Goal: Transaction & Acquisition: Purchase product/service

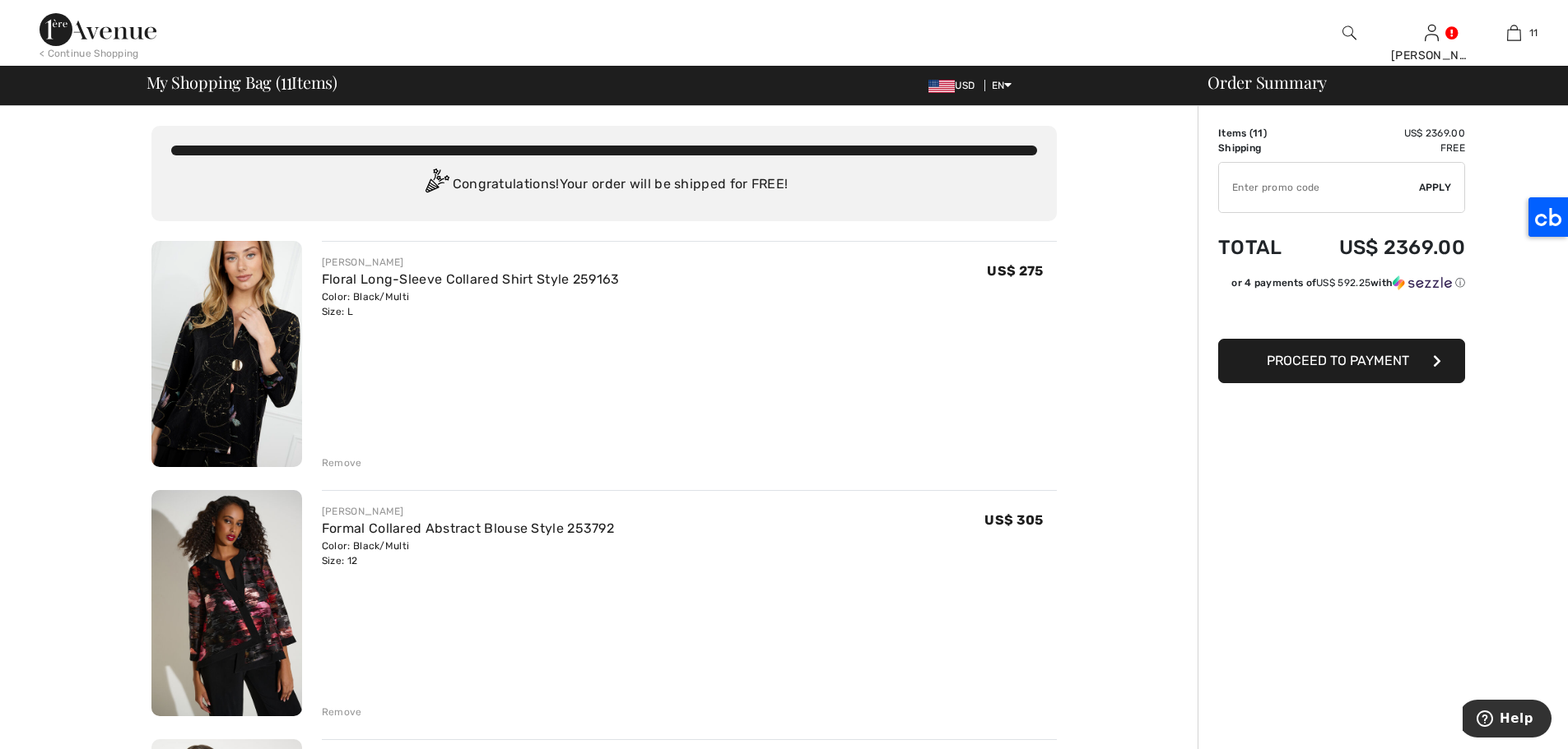
click at [1347, 18] on div at bounding box center [1348, 33] width 82 height 66
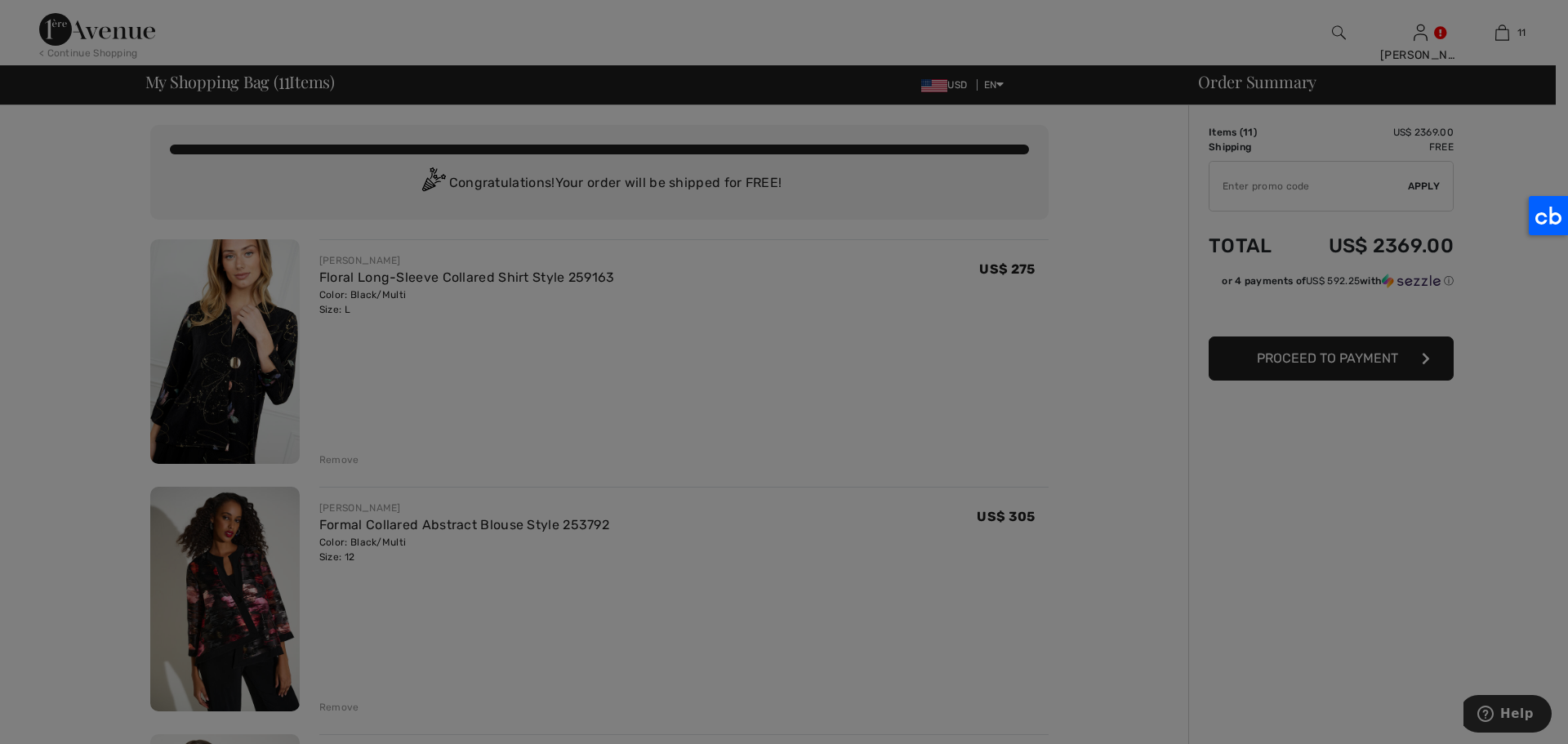
click at [0, 0] on div "Search Clear" at bounding box center [0, 0] width 0 height 0
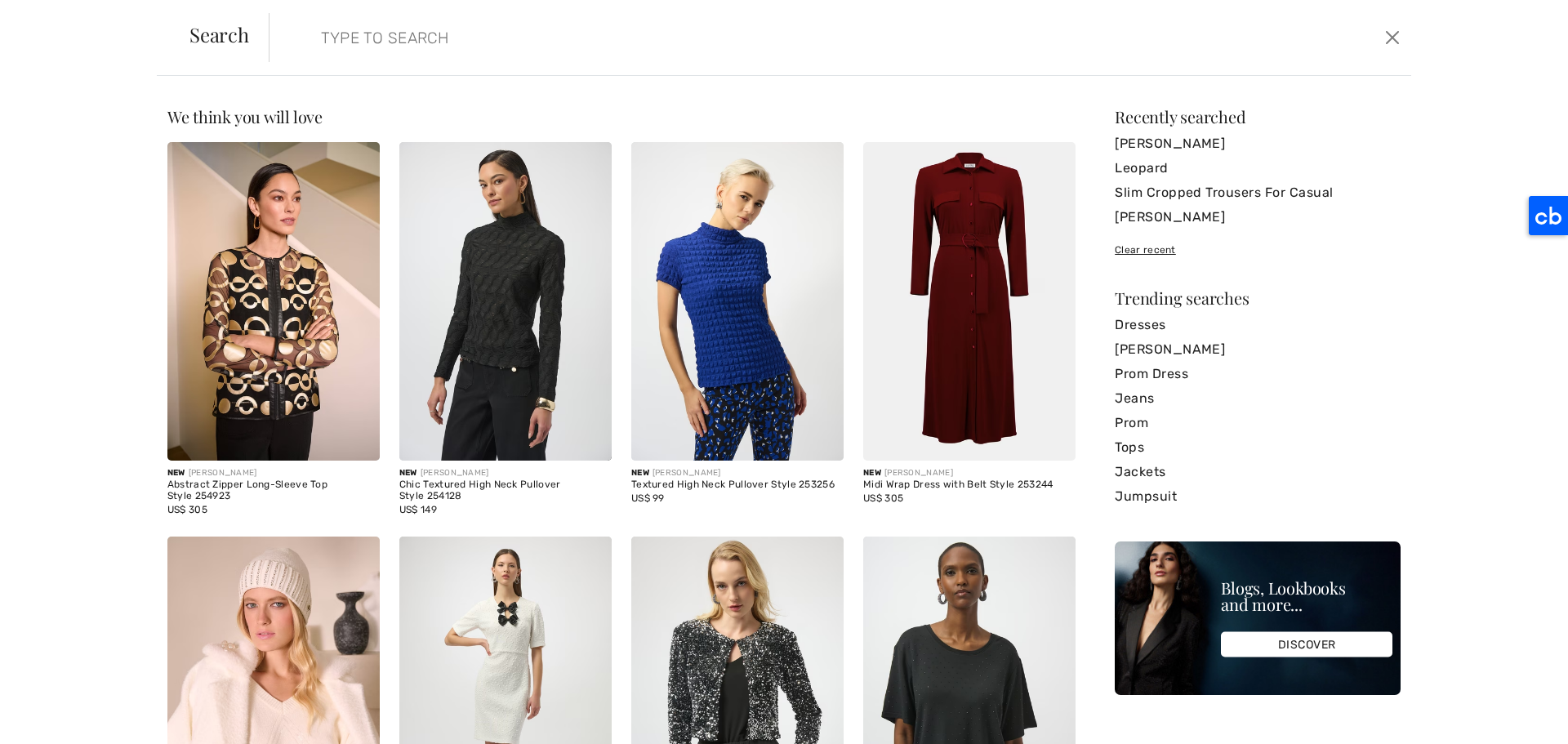
click at [464, 57] on input "search" at bounding box center [710, 37] width 804 height 49
click at [356, 39] on input "search" at bounding box center [710, 37] width 804 height 49
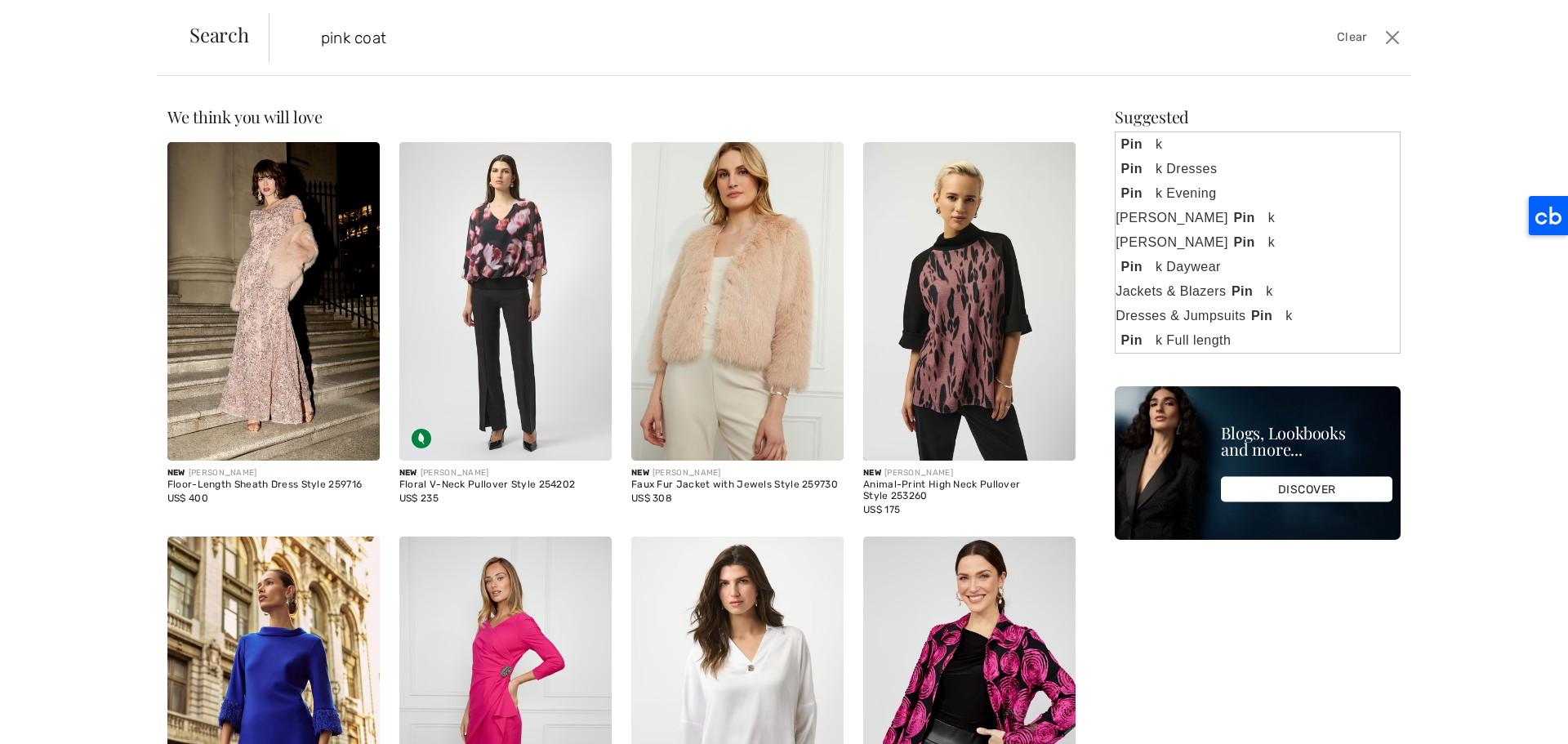
type input "pink coat"
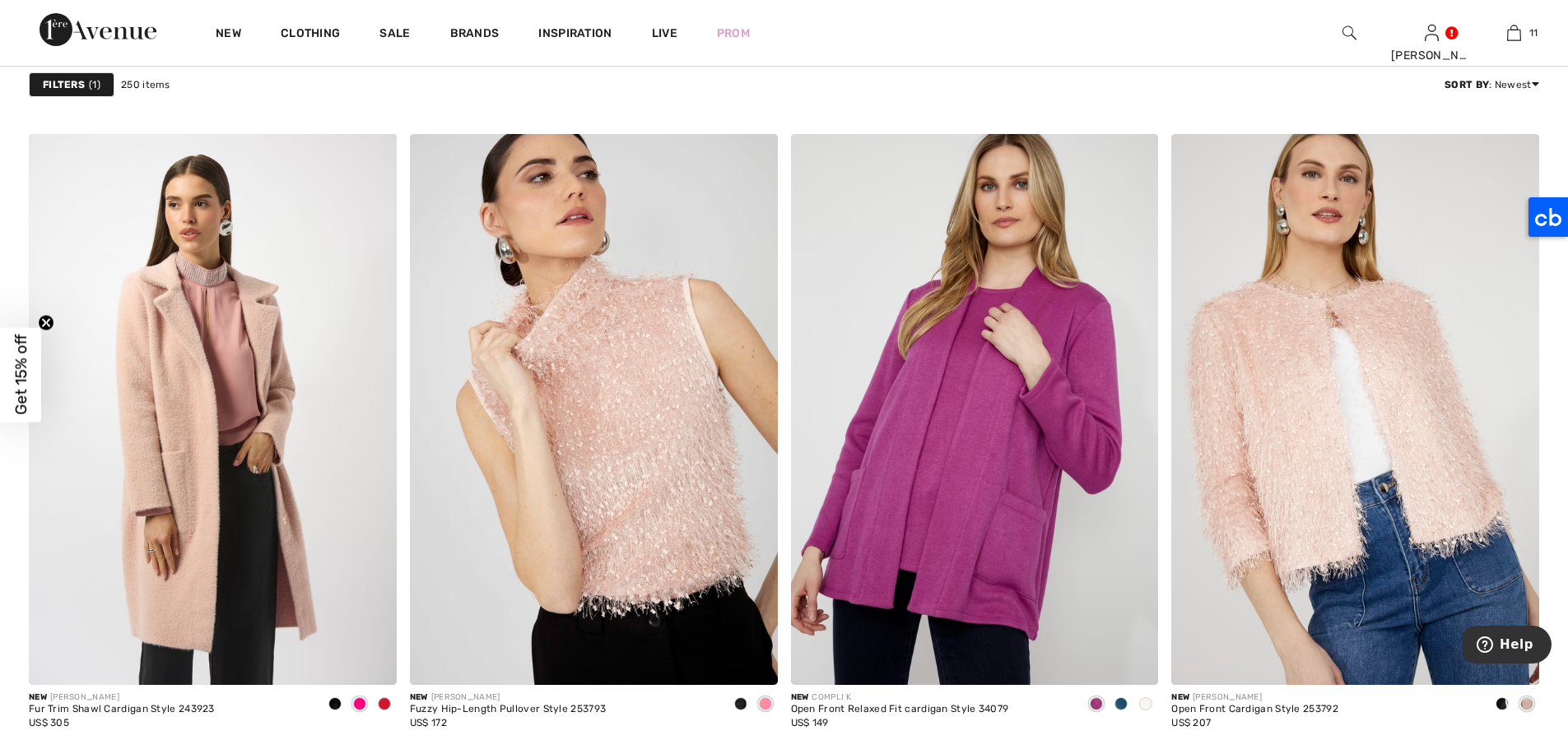
scroll to position [2946, 0]
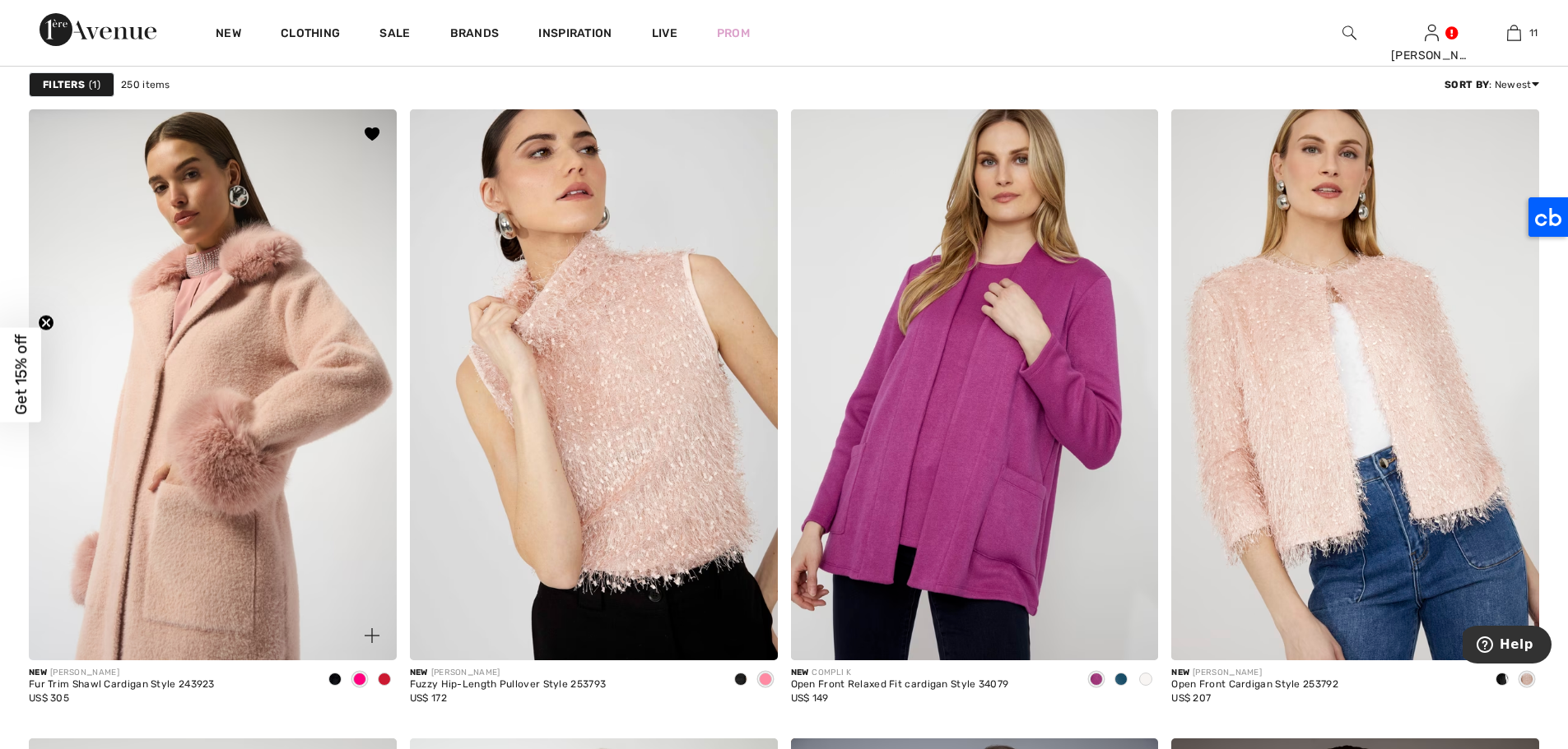
click at [254, 319] on img at bounding box center [212, 385] width 368 height 551
click at [240, 290] on img at bounding box center [212, 385] width 368 height 551
click at [325, 451] on img at bounding box center [212, 385] width 368 height 551
click at [310, 147] on img at bounding box center [212, 385] width 368 height 551
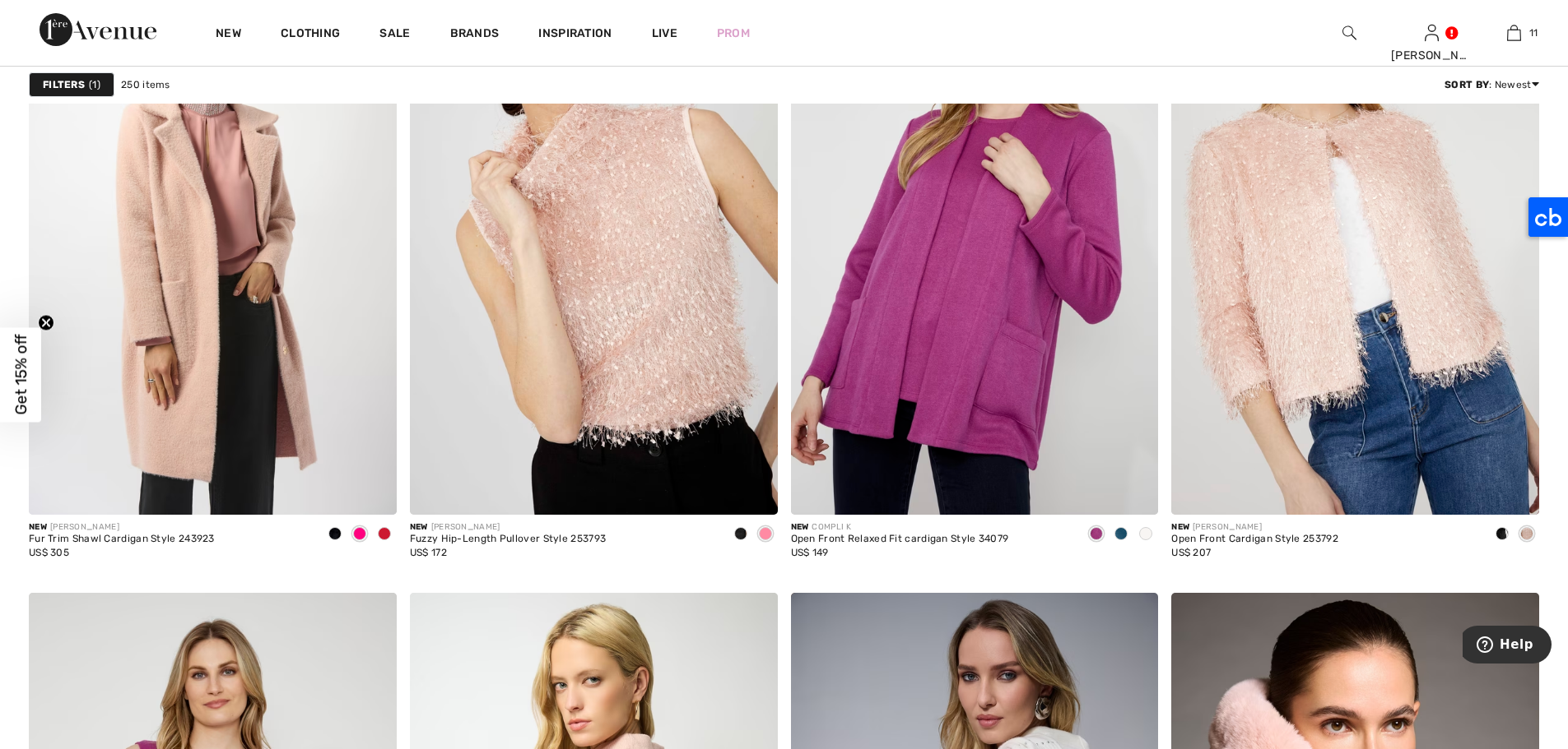
scroll to position [3140, 0]
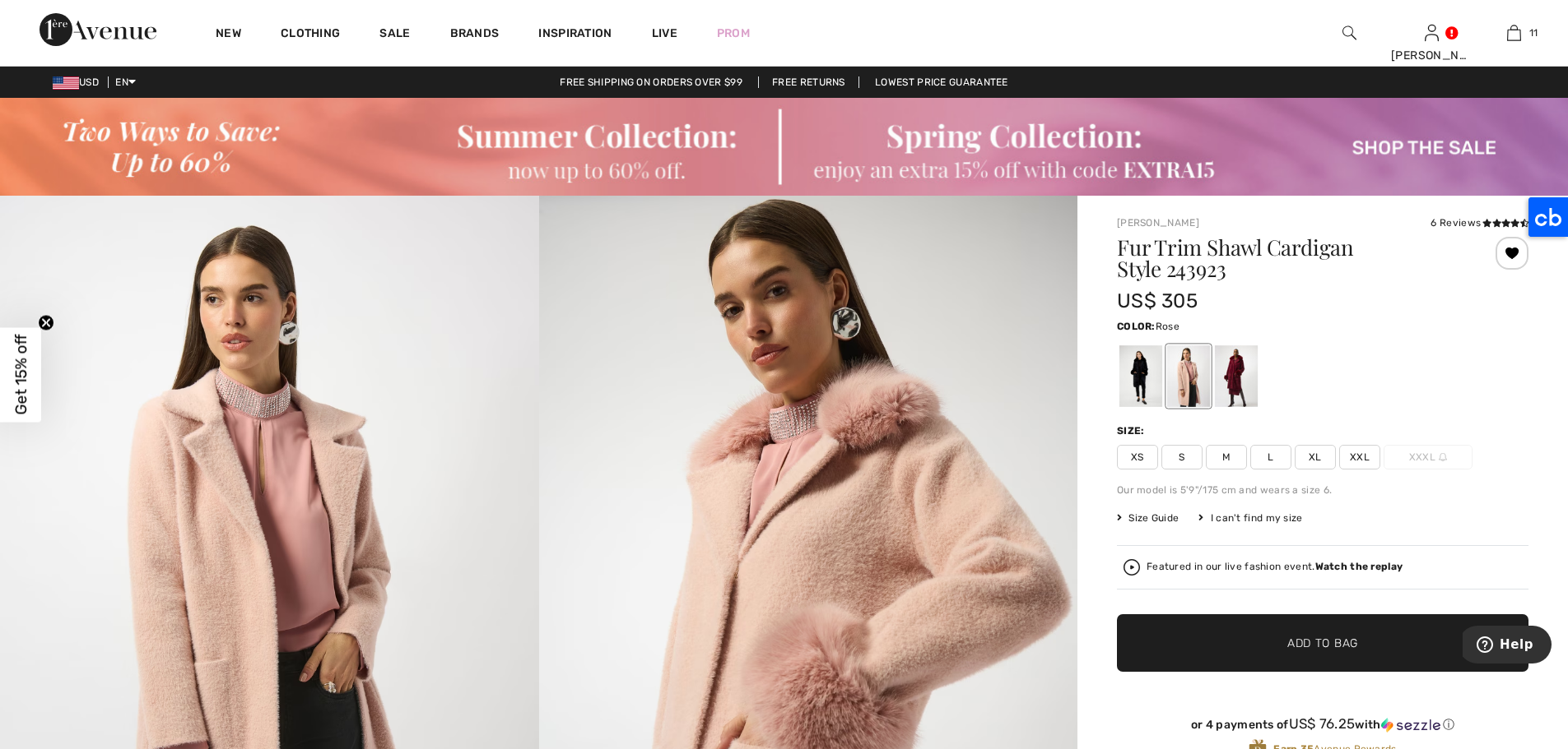
click at [1263, 456] on span "L" at bounding box center [1271, 457] width 41 height 25
click at [1344, 638] on span "Add to Bag" at bounding box center [1323, 643] width 71 height 18
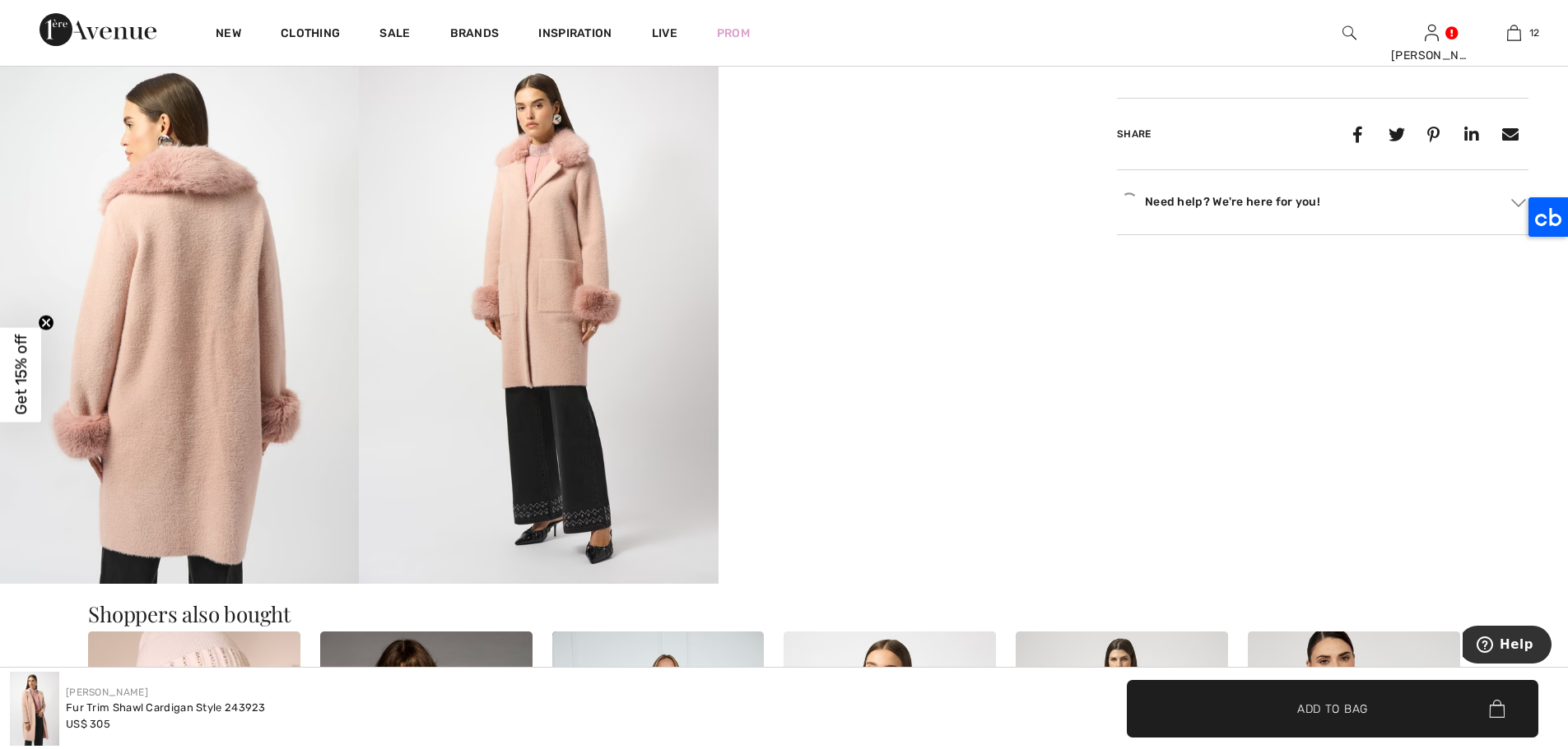
scroll to position [1095, 0]
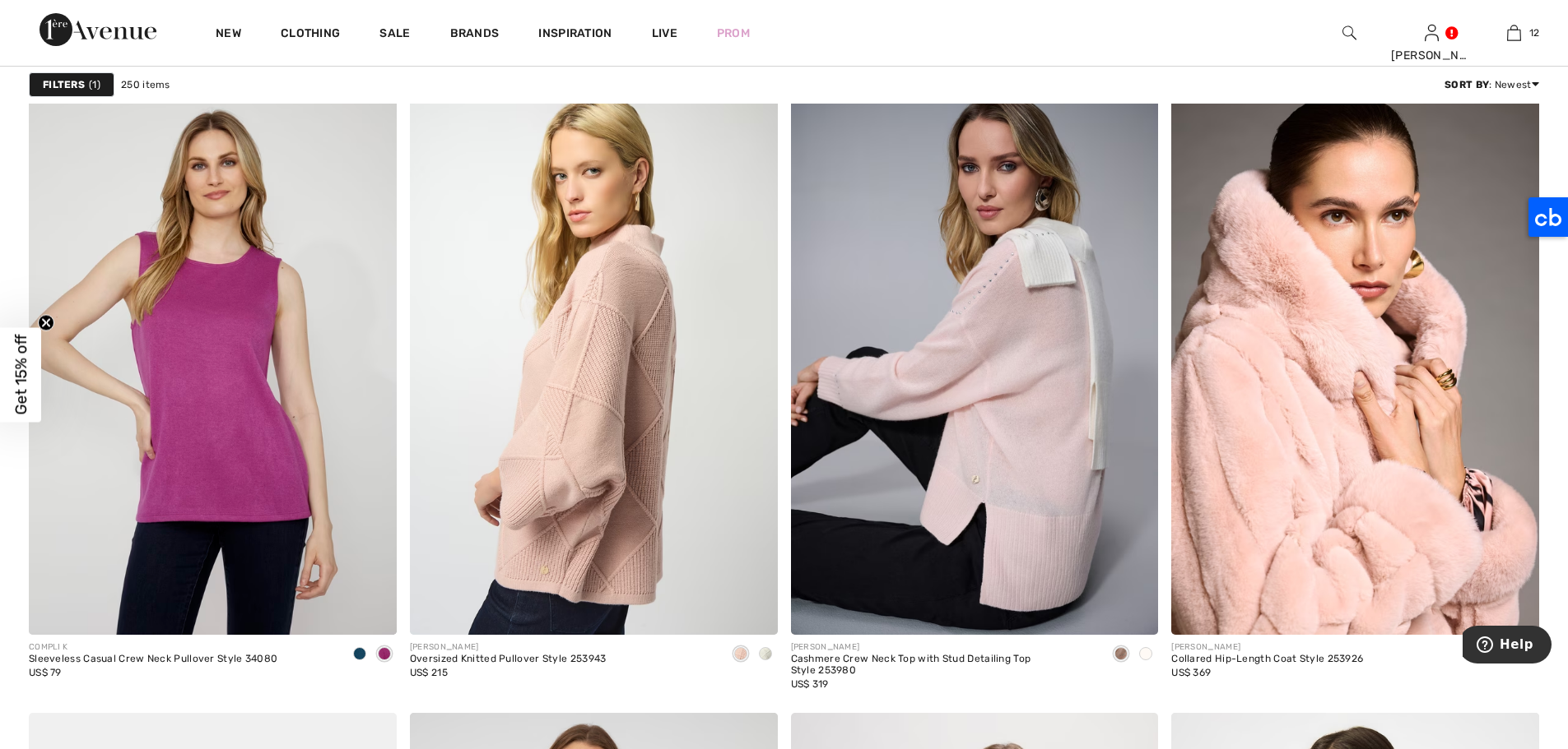
scroll to position [3709, 0]
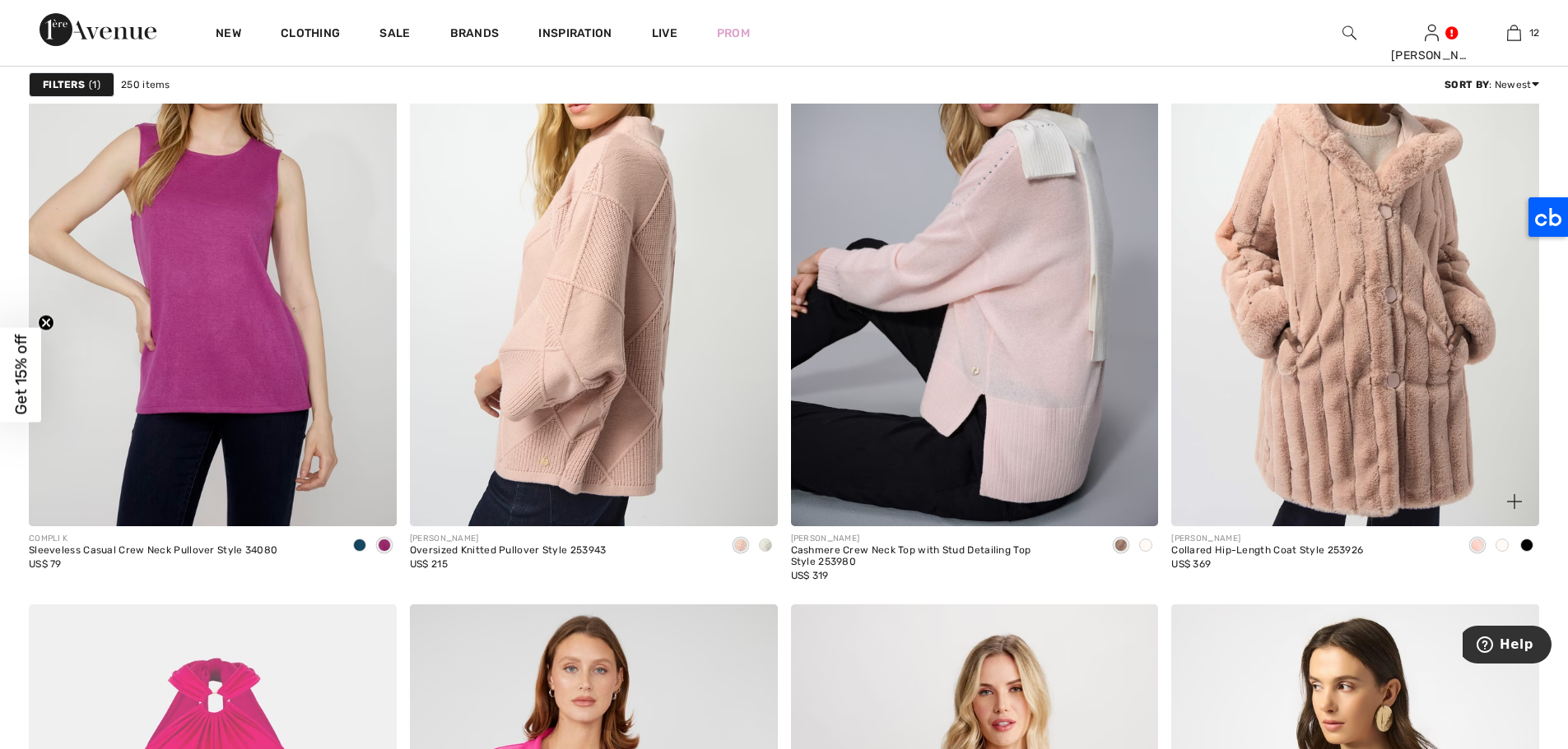
click at [1372, 332] on img at bounding box center [1355, 251] width 368 height 551
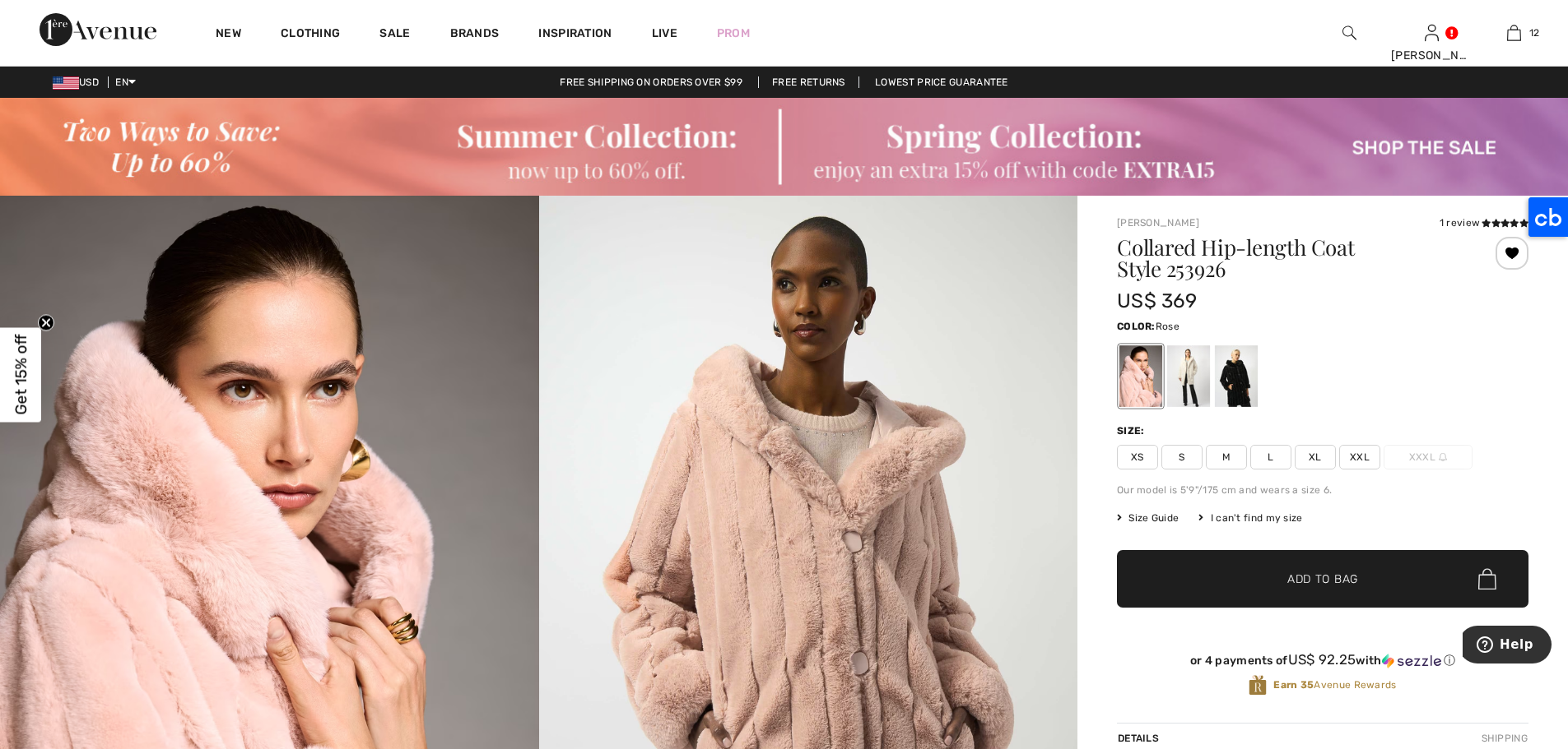
click at [1228, 456] on span "M" at bounding box center [1226, 457] width 41 height 25
click at [1332, 570] on span "Add to Bag" at bounding box center [1323, 579] width 71 height 18
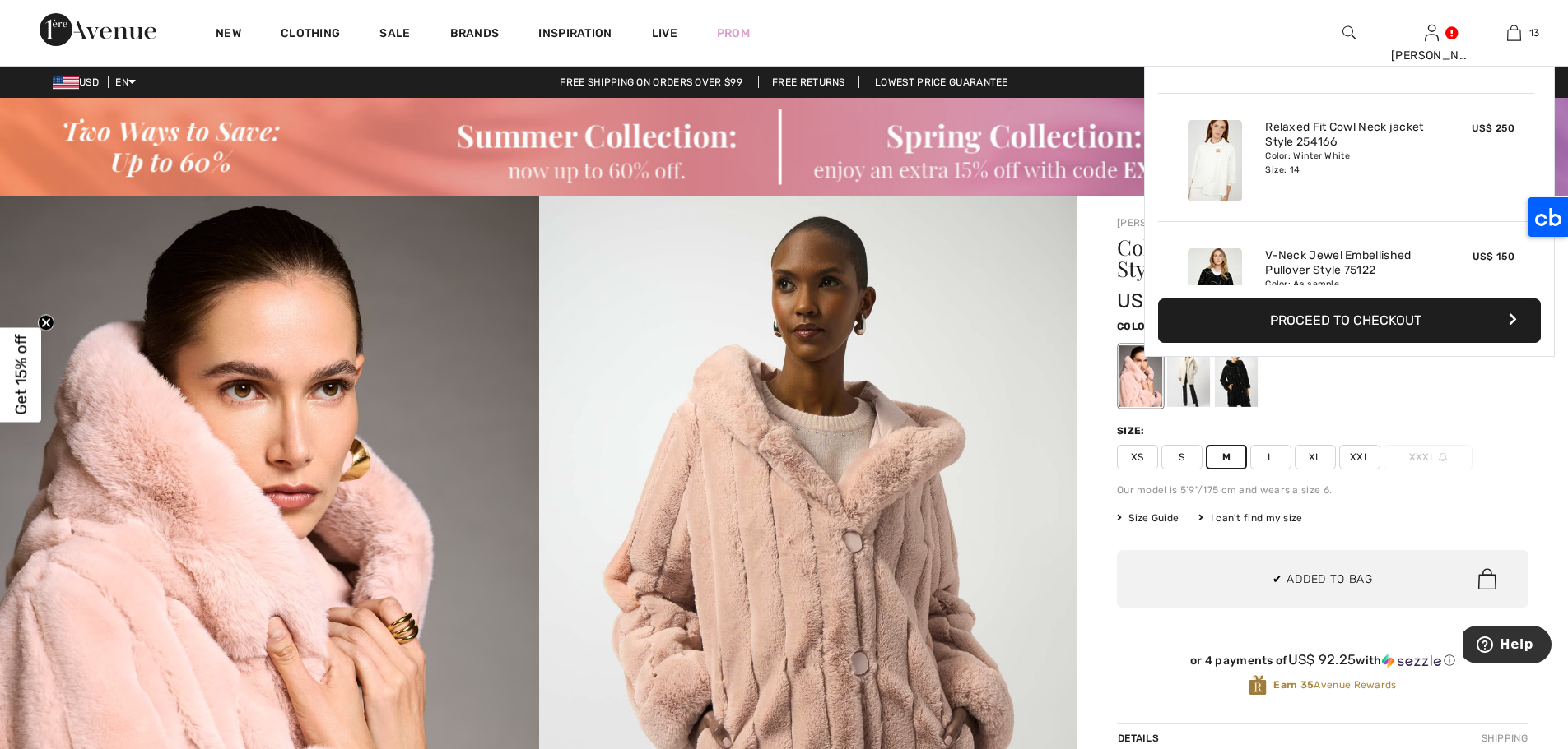
scroll to position [1462, 0]
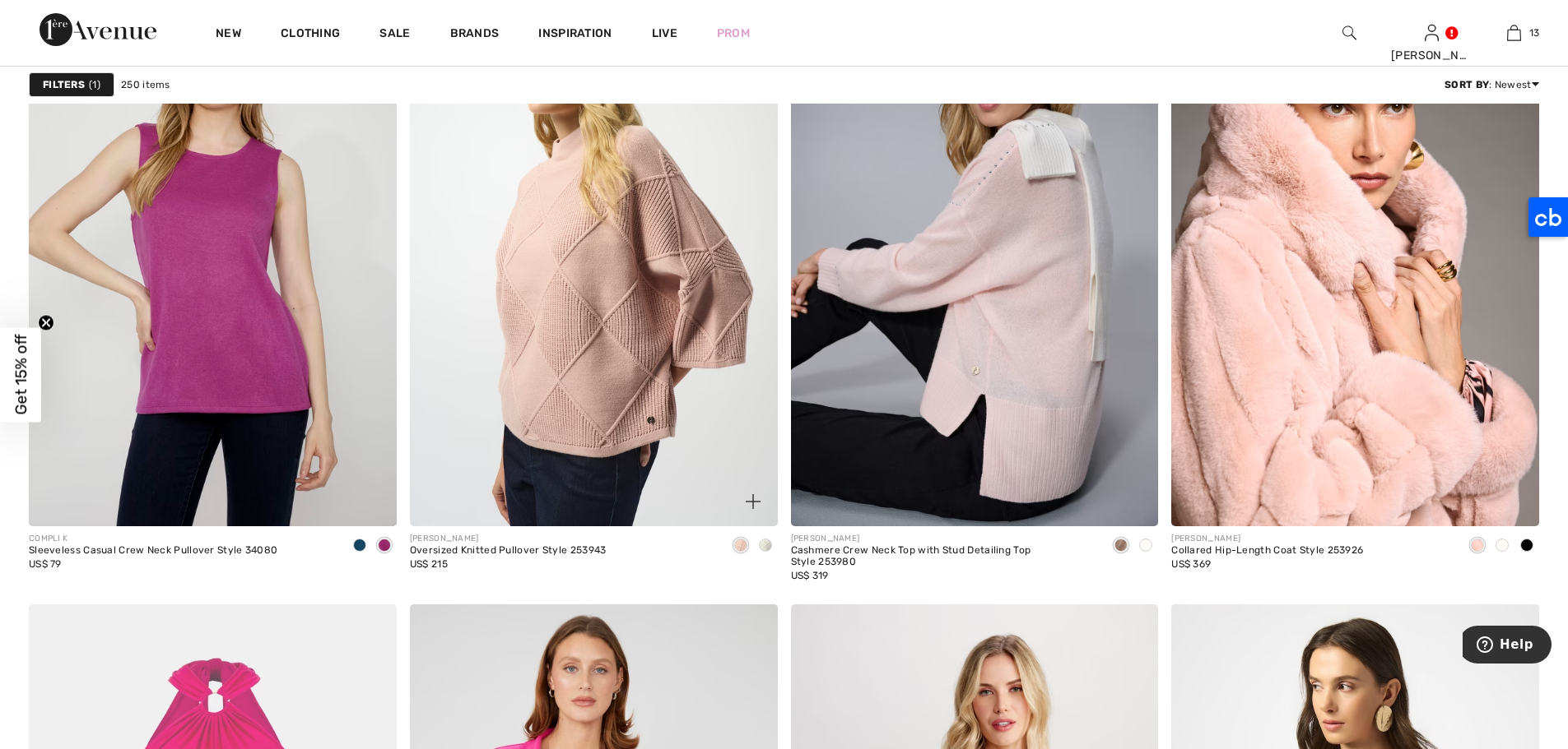
click at [601, 213] on img at bounding box center [593, 251] width 368 height 551
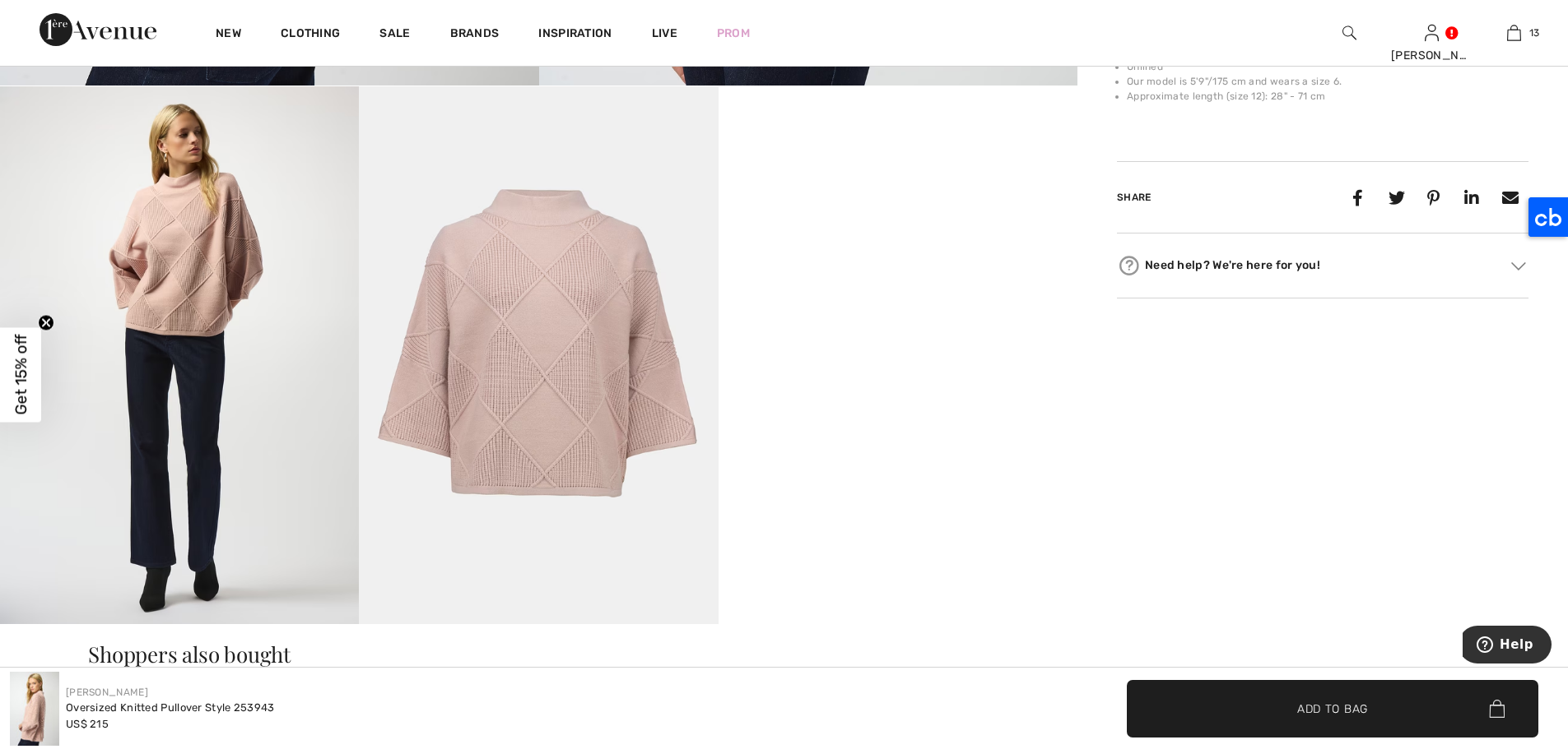
scroll to position [909, 0]
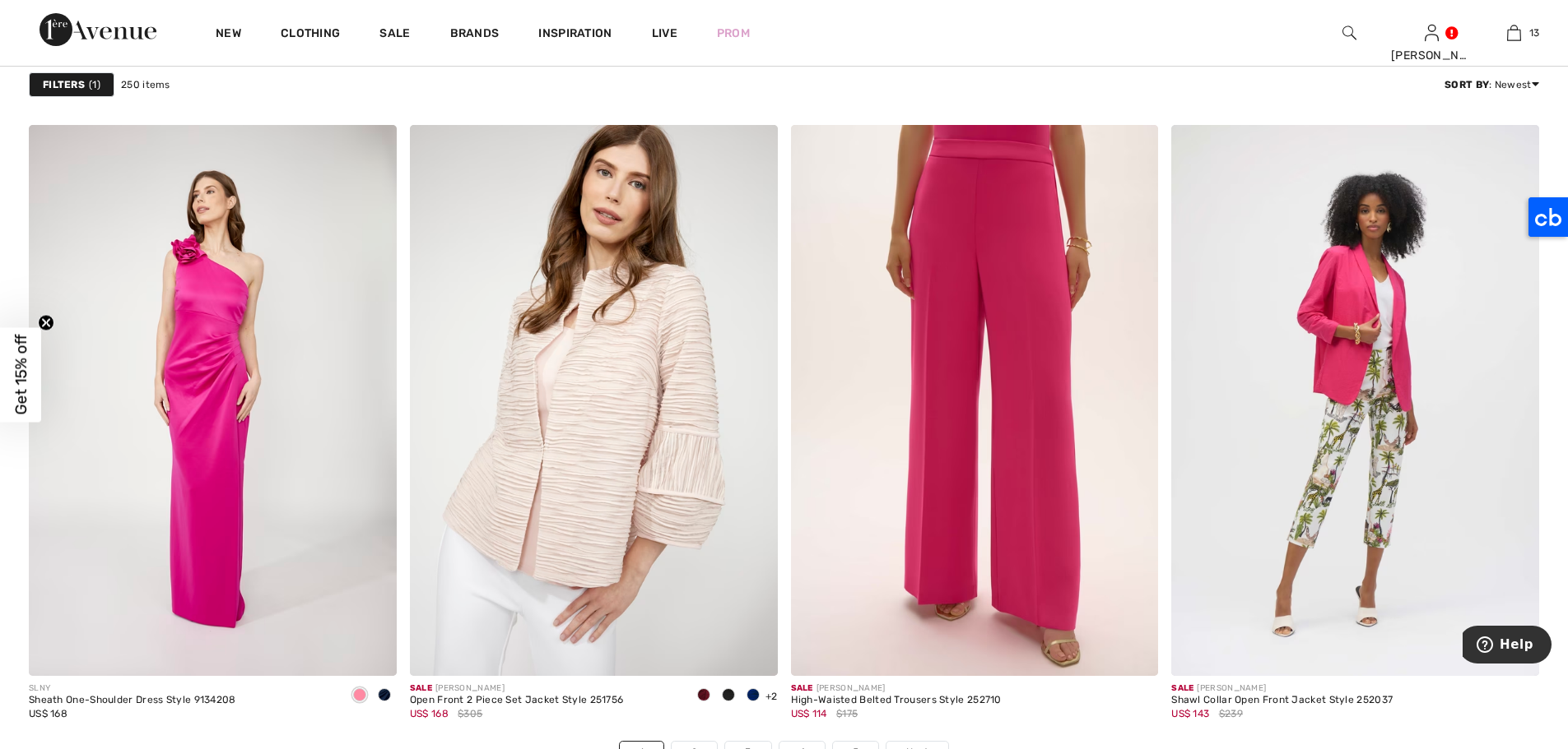
scroll to position [9178, 0]
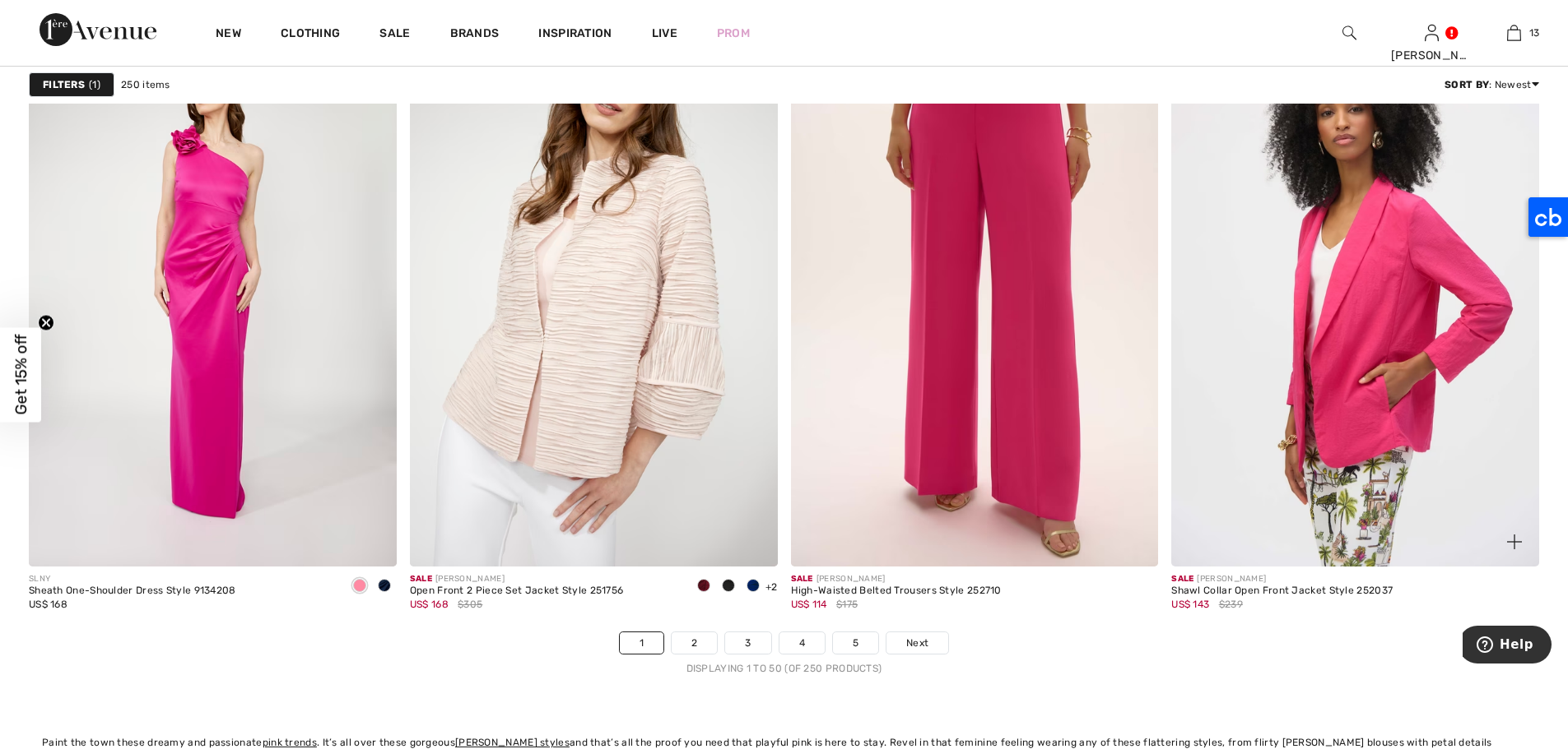
click at [1416, 299] on img at bounding box center [1355, 291] width 368 height 551
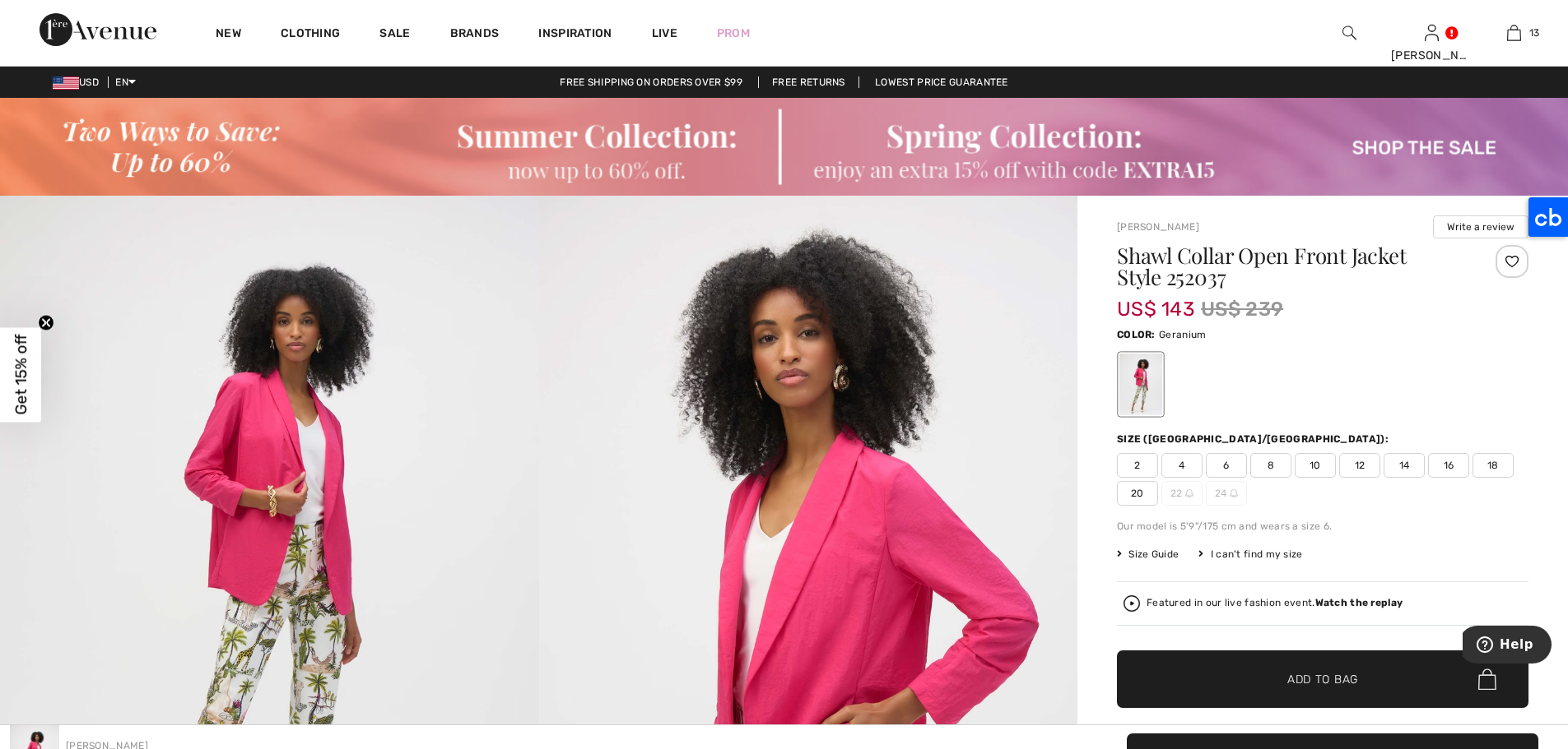
click at [1525, 0] on html "We value your privacy We use cookies to enhance your browsing experience, serve…" at bounding box center [784, 374] width 1568 height 749
